Goal: Transaction & Acquisition: Purchase product/service

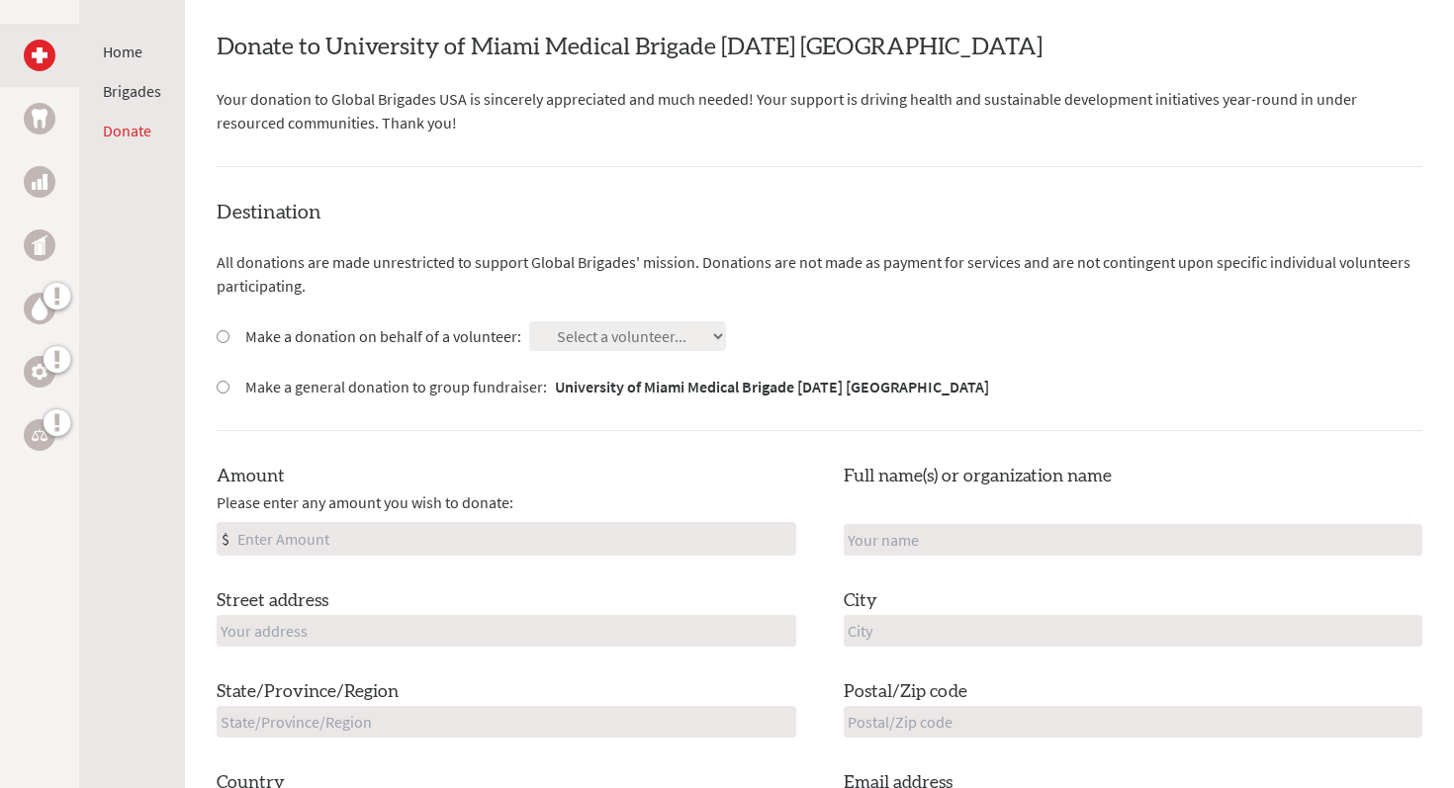
scroll to position [478, 0]
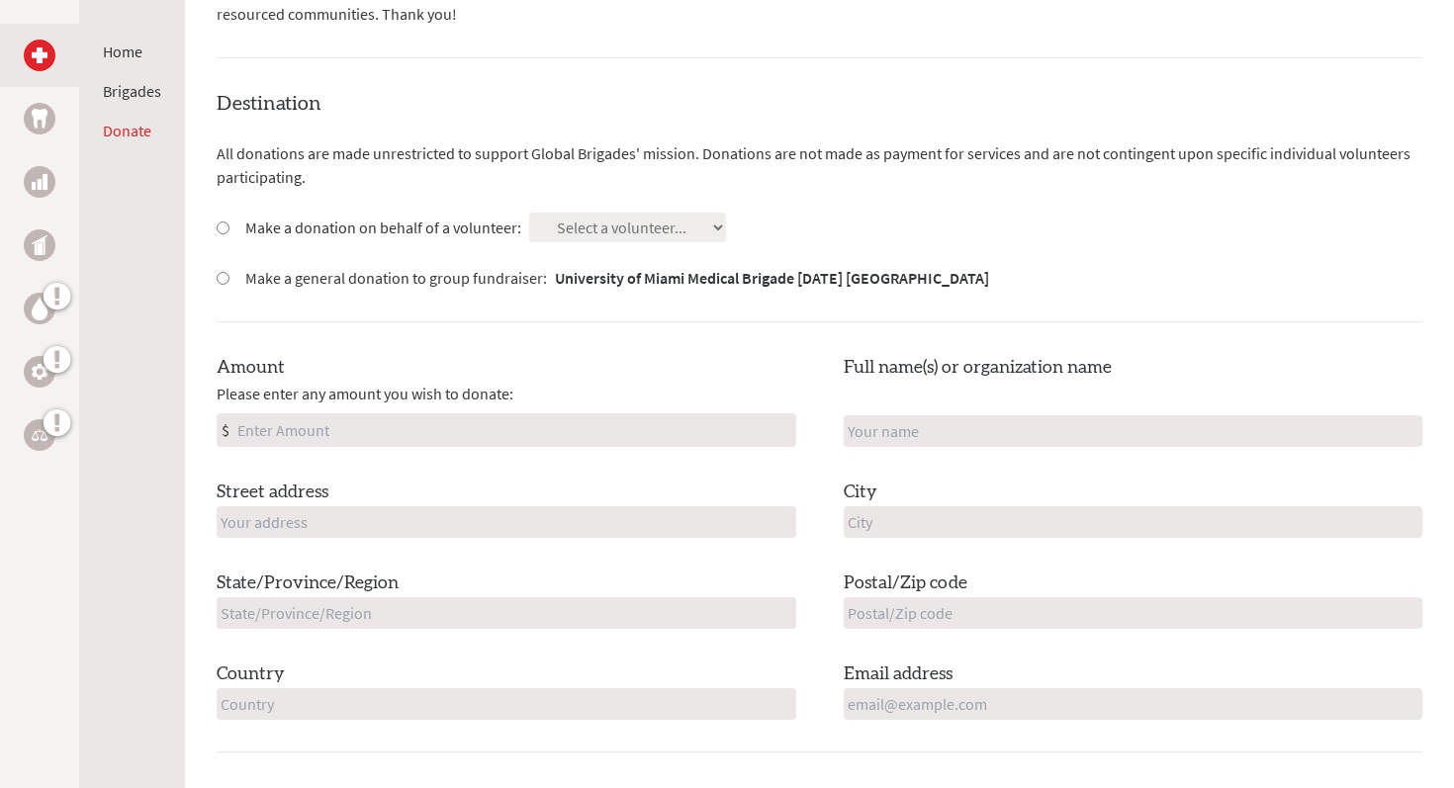
click at [224, 224] on input "Make a donation on behalf of a volunteer:" at bounding box center [223, 228] width 13 height 13
radio input "true"
click at [712, 233] on select "Select a volunteer... [PERSON_NAME] [PERSON_NAME] [PERSON_NAME] [PERSON_NAME] […" at bounding box center [627, 228] width 197 height 30
select select "DF7228A6-63E4-11F0-B8AC-42010A400003"
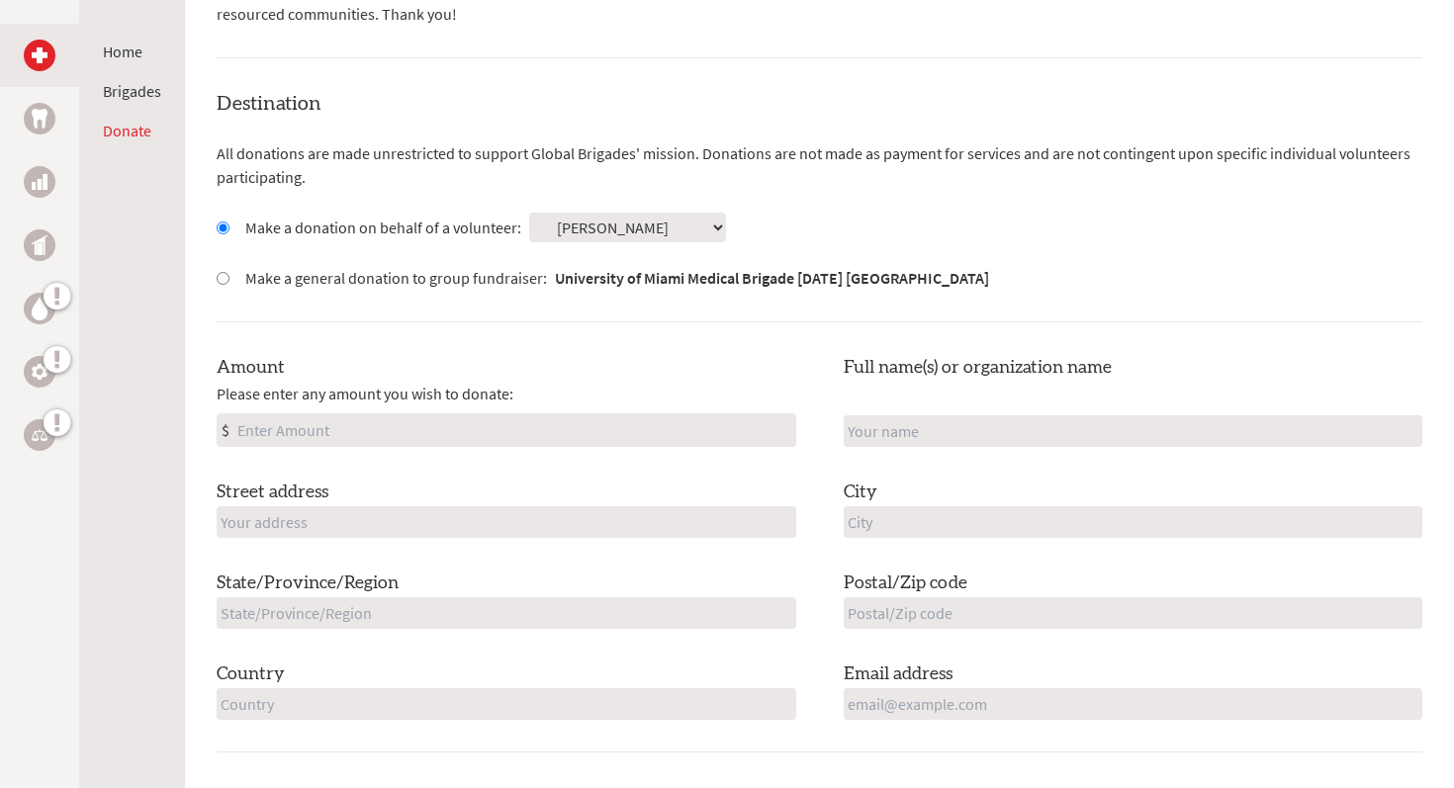
click at [430, 319] on div "Destination All donations are made unrestricted to support Global Brigades' mis…" at bounding box center [820, 421] width 1206 height 663
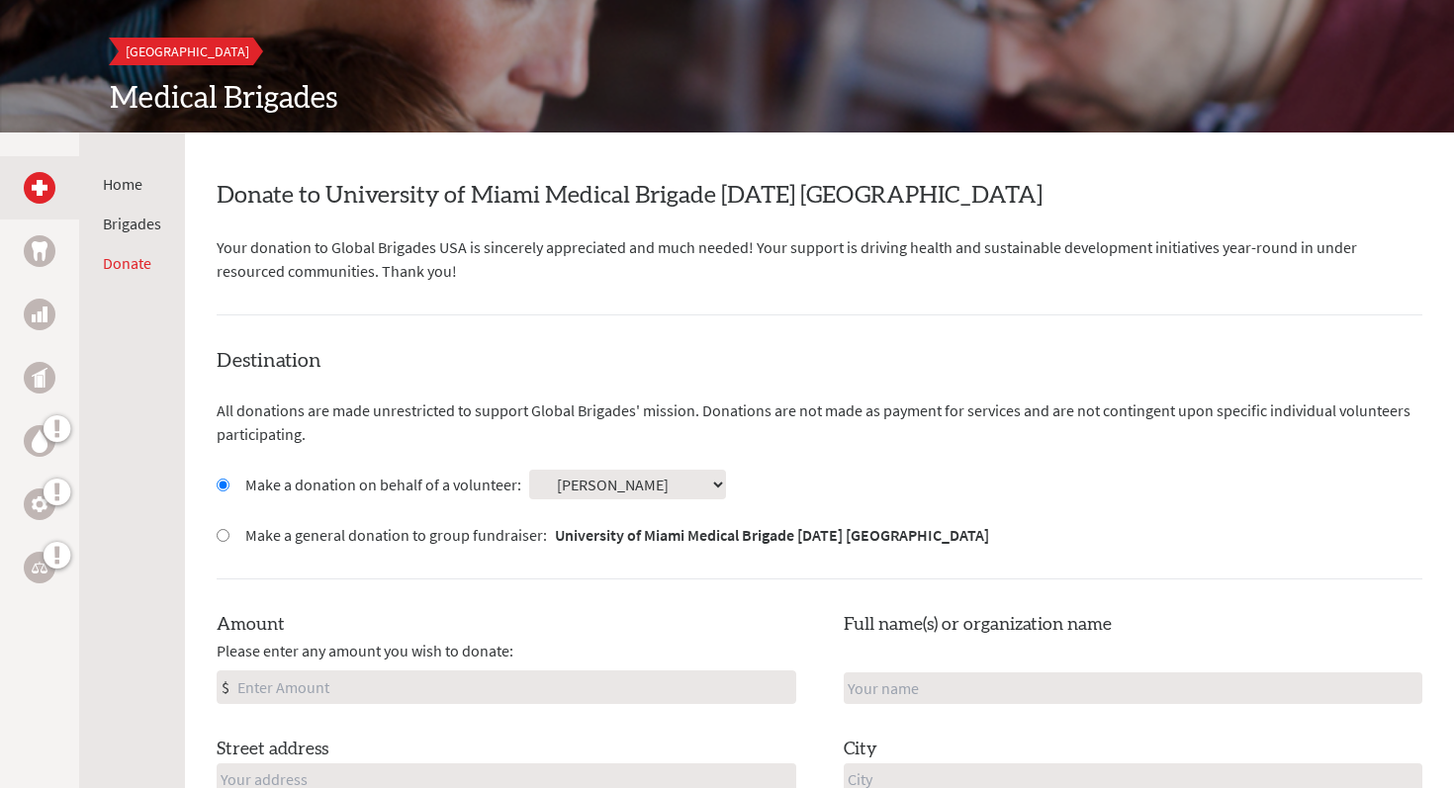
scroll to position [238, 0]
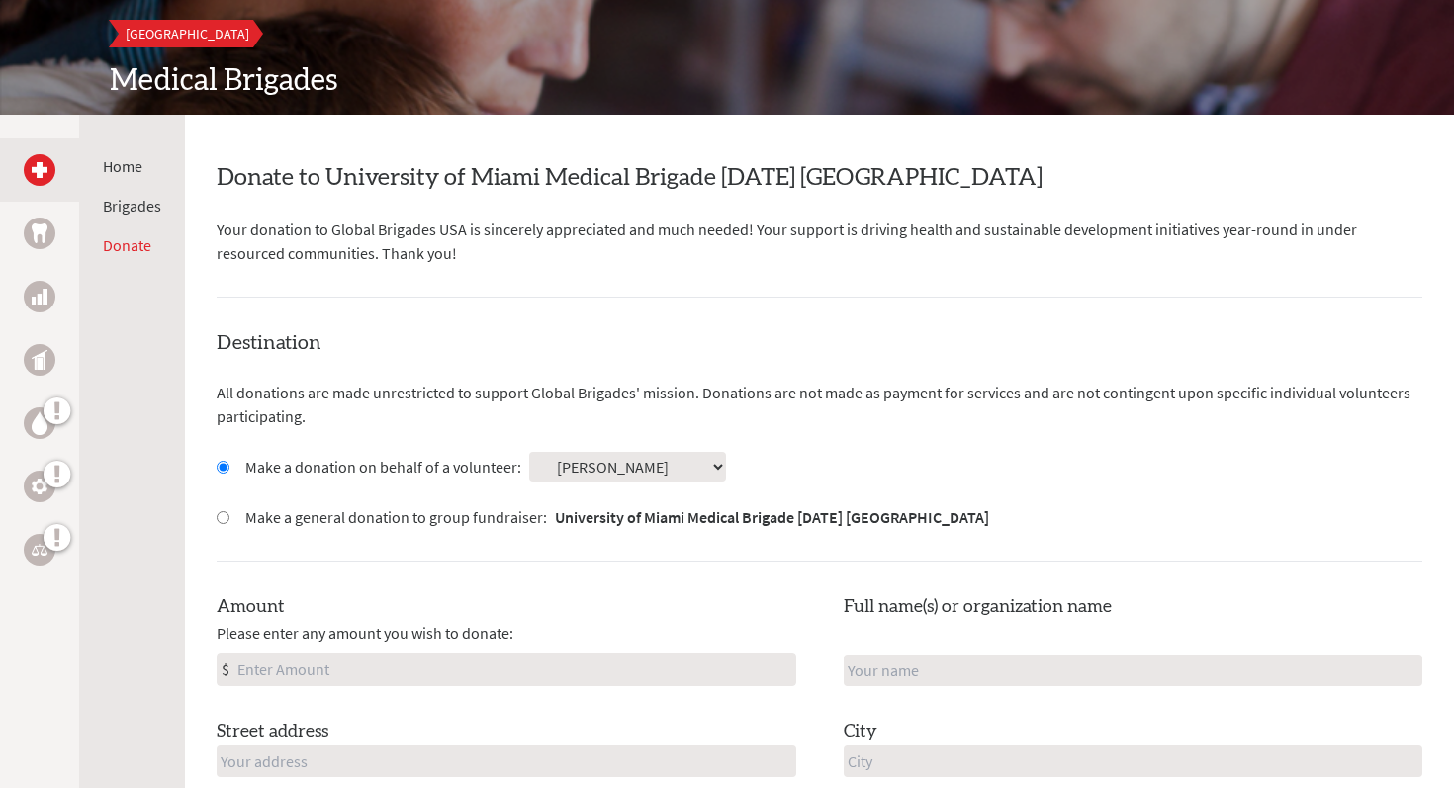
click at [579, 467] on select "Select a volunteer... [PERSON_NAME] [PERSON_NAME] [PERSON_NAME] [PERSON_NAME] […" at bounding box center [627, 467] width 197 height 30
click at [645, 406] on p "All donations are made unrestricted to support Global Brigades' mission. Donati…" at bounding box center [820, 404] width 1206 height 47
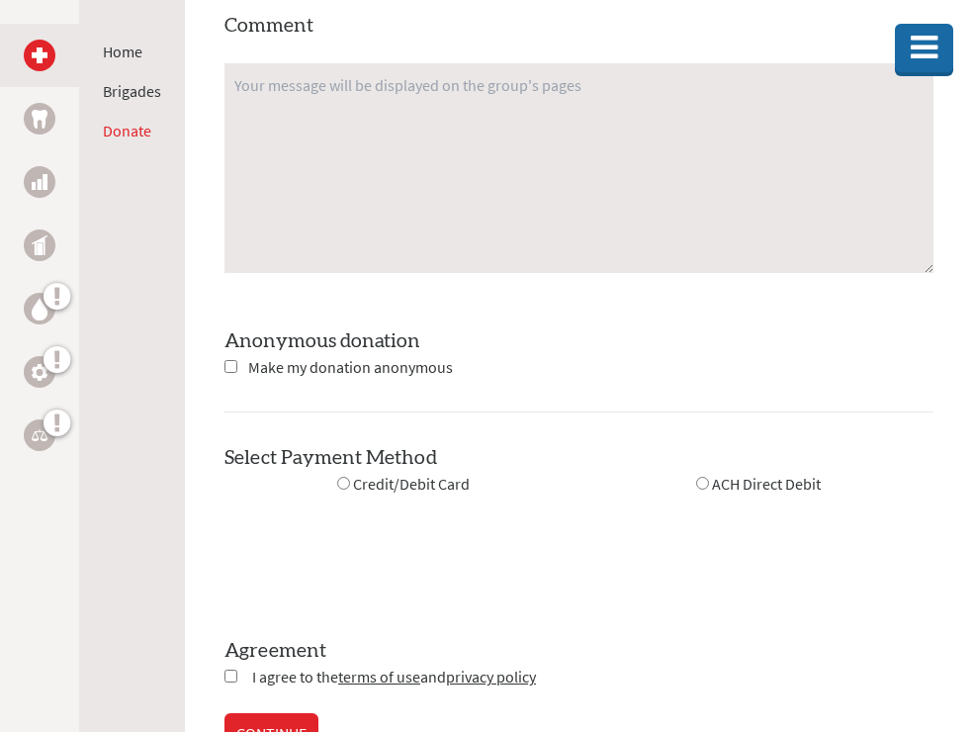
scroll to position [2209, 0]
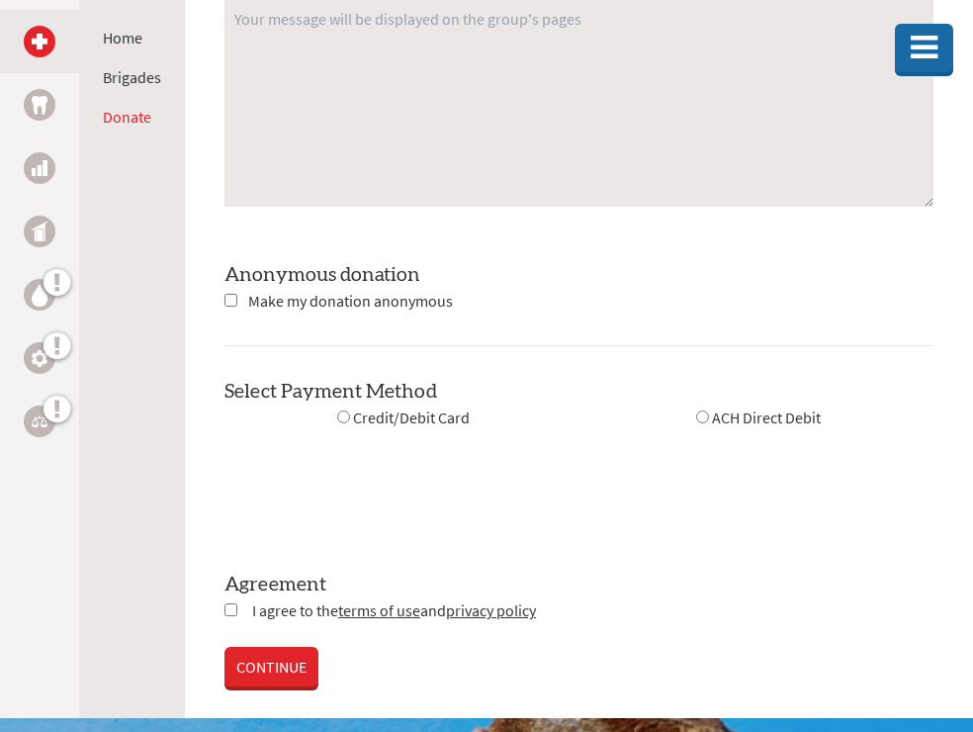
click at [347, 418] on input "radio" at bounding box center [343, 416] width 13 height 13
radio input "true"
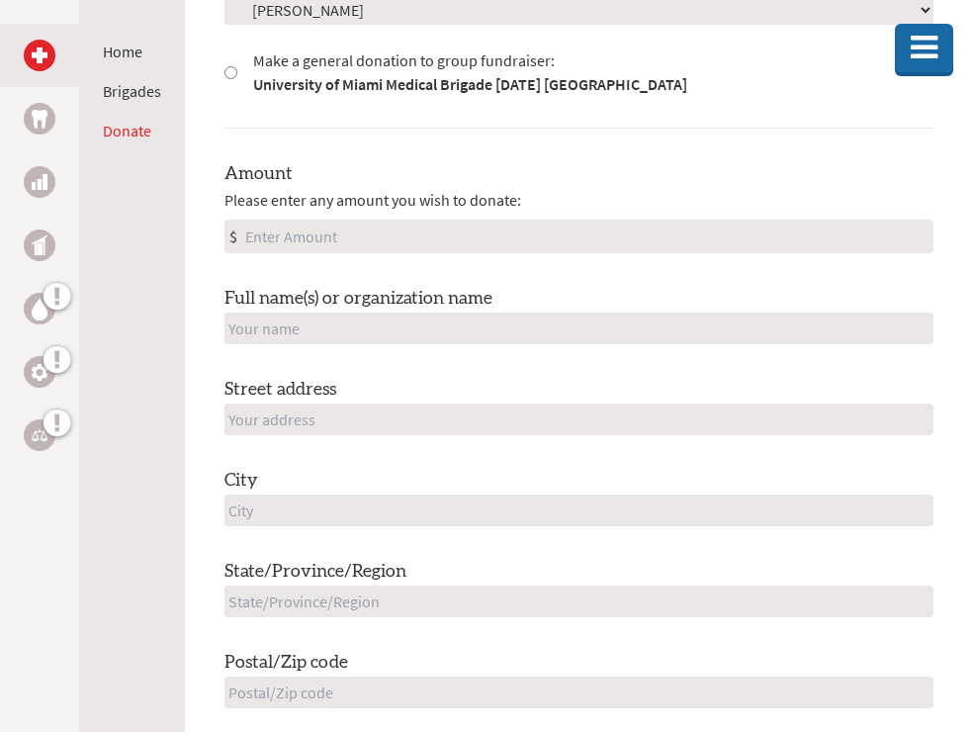
scroll to position [786, 0]
